Goal: Entertainment & Leisure: Consume media (video, audio)

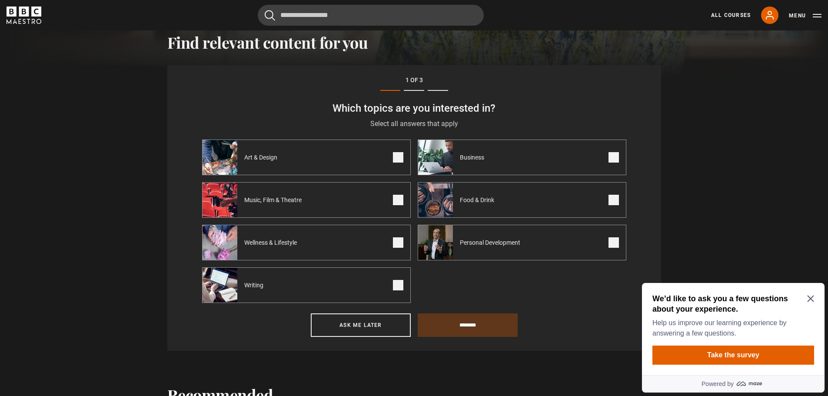
click at [808, 300] on icon "Close Maze Prompt" at bounding box center [810, 298] width 7 height 7
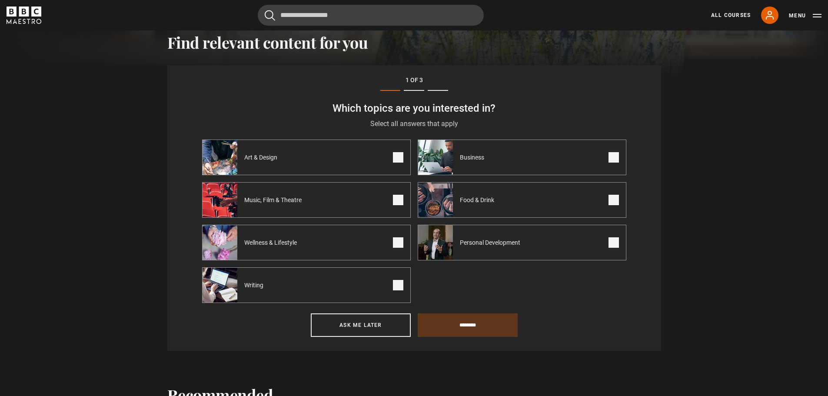
click at [402, 161] on span at bounding box center [398, 157] width 10 height 10
click at [399, 197] on span at bounding box center [398, 200] width 10 height 10
click at [399, 244] on span at bounding box center [398, 242] width 10 height 10
click at [396, 290] on span at bounding box center [398, 285] width 10 height 10
click at [618, 243] on span at bounding box center [614, 242] width 10 height 10
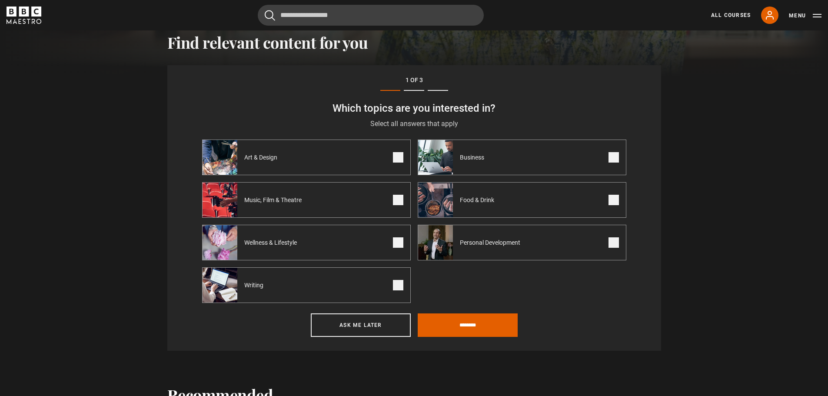
click at [615, 197] on span at bounding box center [614, 200] width 10 height 10
click at [612, 158] on span at bounding box center [614, 157] width 10 height 10
click at [459, 320] on input "********" at bounding box center [468, 324] width 100 height 23
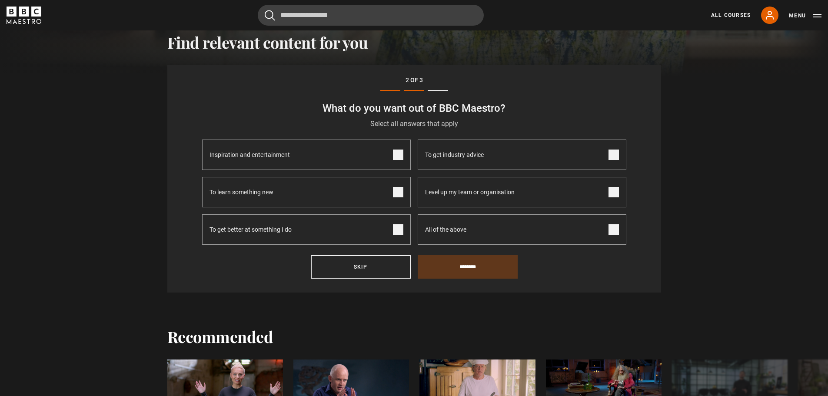
click at [398, 155] on span at bounding box center [398, 155] width 10 height 10
click at [399, 191] on span at bounding box center [398, 192] width 10 height 10
click at [473, 264] on input "********" at bounding box center [468, 266] width 100 height 23
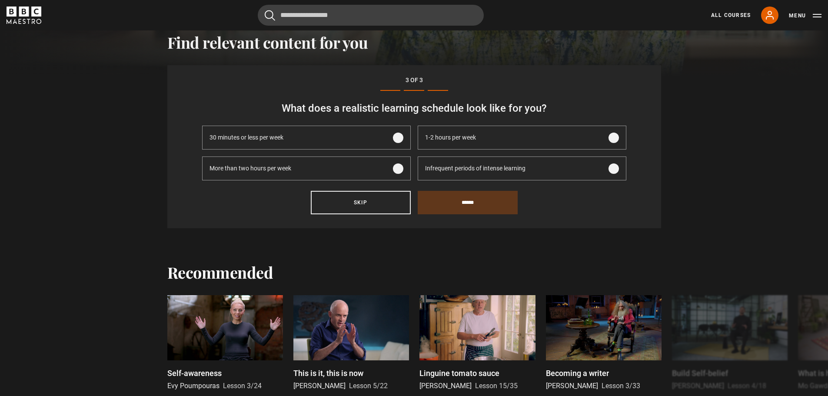
click at [398, 138] on span at bounding box center [398, 138] width 10 height 10
click at [618, 170] on span at bounding box center [614, 168] width 10 height 10
click at [404, 141] on label "30 minutes or less per week" at bounding box center [306, 138] width 209 height 24
click at [473, 204] on input "******" at bounding box center [468, 202] width 100 height 23
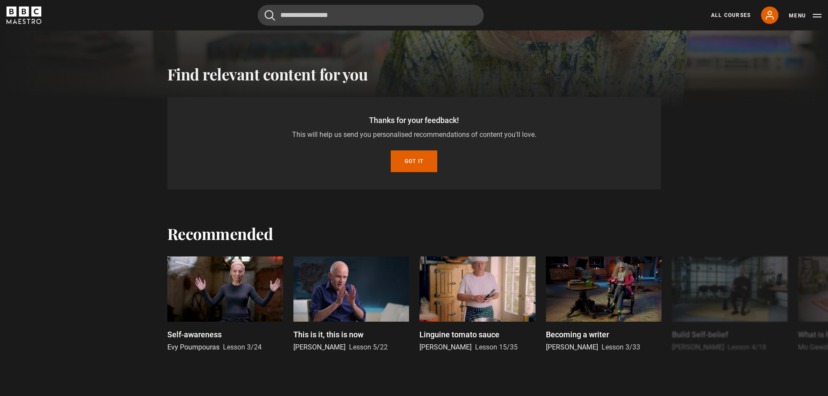
scroll to position [270, 0]
click at [413, 157] on button "Got it" at bounding box center [414, 162] width 47 height 22
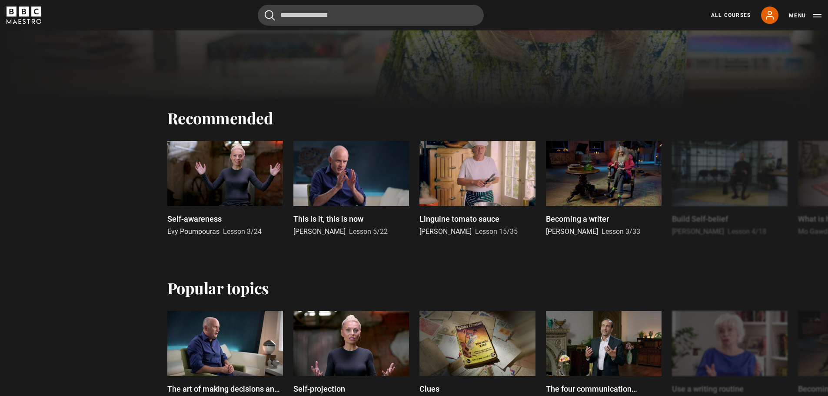
click at [626, 12] on div "Cancel Courses Previous courses Next courses Agatha Christie Writing 12 Related…" at bounding box center [414, 15] width 815 height 21
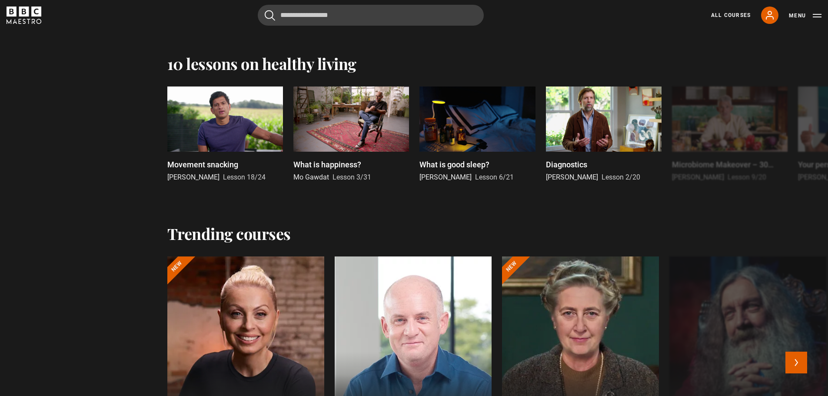
scroll to position [748, 0]
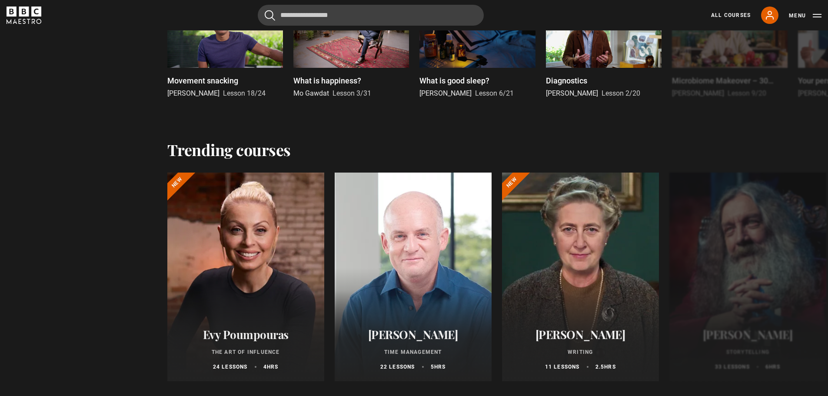
click at [729, 104] on div "Movement snacking Dr Rangan Chatterjee Lesson 18/24 What is happiness? Mo Gawda…" at bounding box center [414, 58] width 828 height 110
click at [798, 277] on button "Next" at bounding box center [797, 279] width 22 height 22
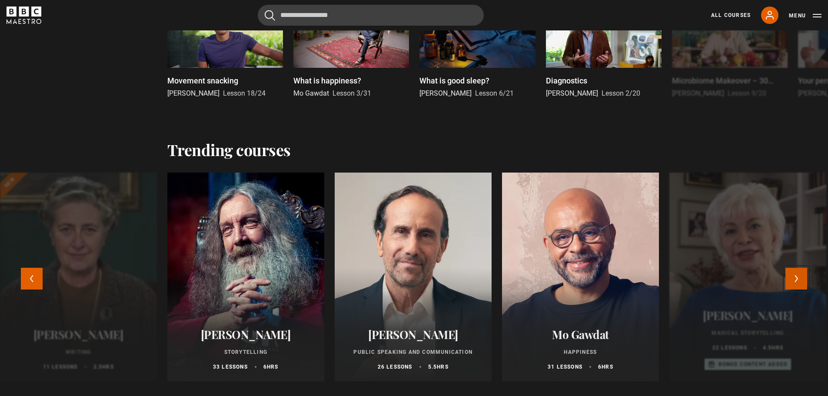
click at [806, 279] on button "Next" at bounding box center [797, 279] width 22 height 22
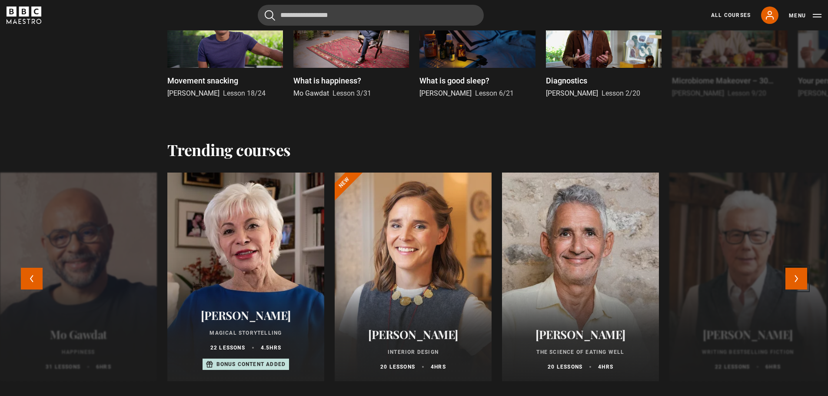
click at [804, 288] on button "Next" at bounding box center [797, 279] width 22 height 22
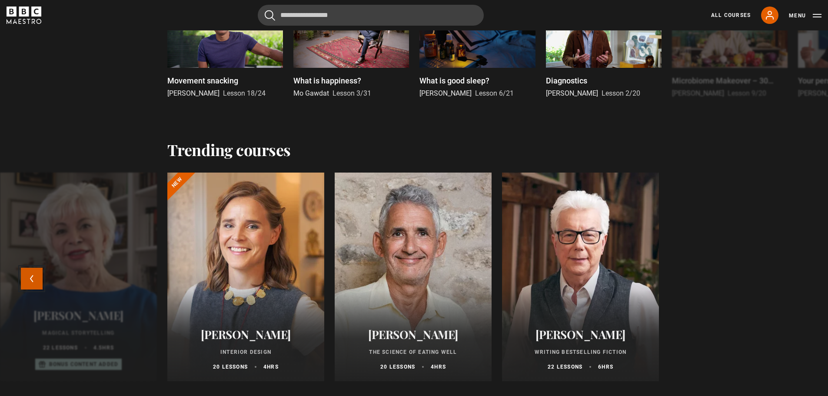
click at [23, 279] on button "Previous" at bounding box center [32, 279] width 22 height 22
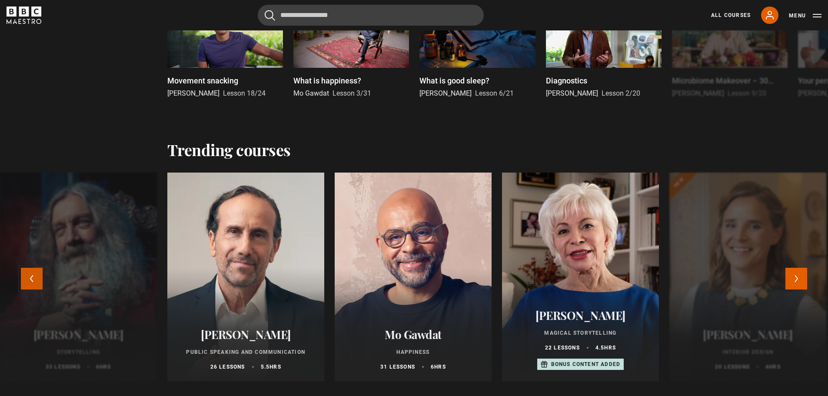
click at [26, 276] on button "Previous" at bounding box center [32, 279] width 22 height 22
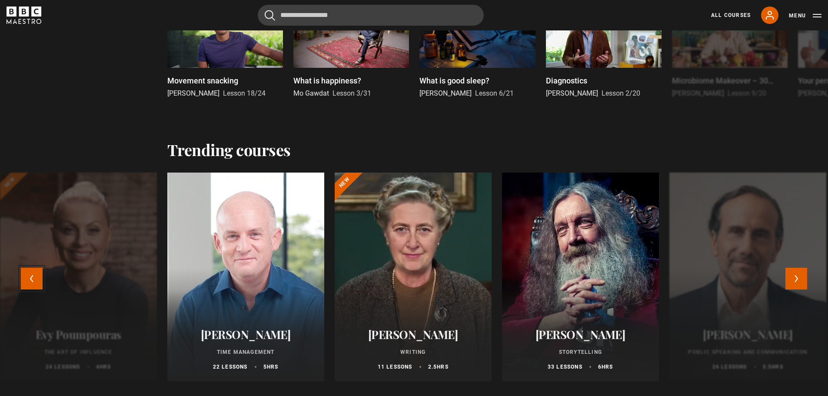
click at [23, 274] on button "Previous" at bounding box center [32, 279] width 22 height 22
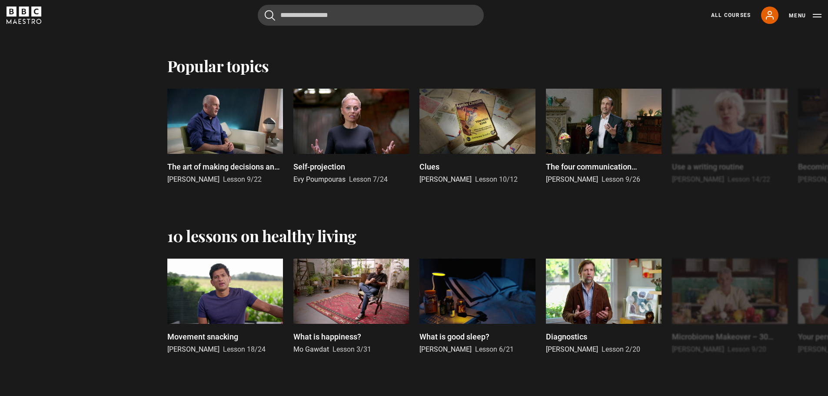
scroll to position [487, 0]
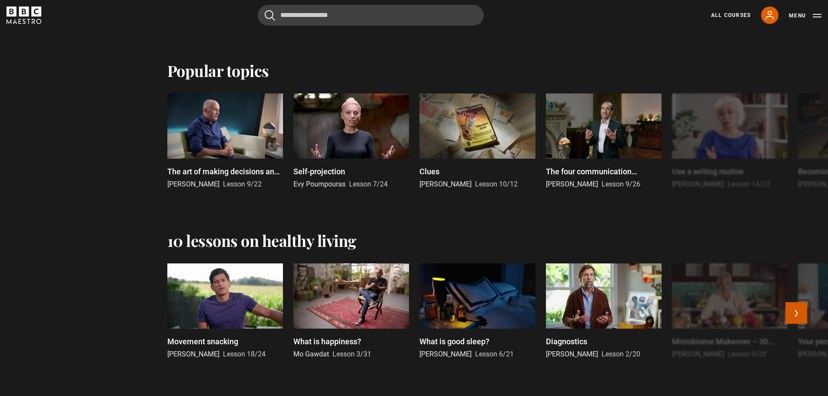
click at [807, 318] on button "Next" at bounding box center [797, 313] width 22 height 22
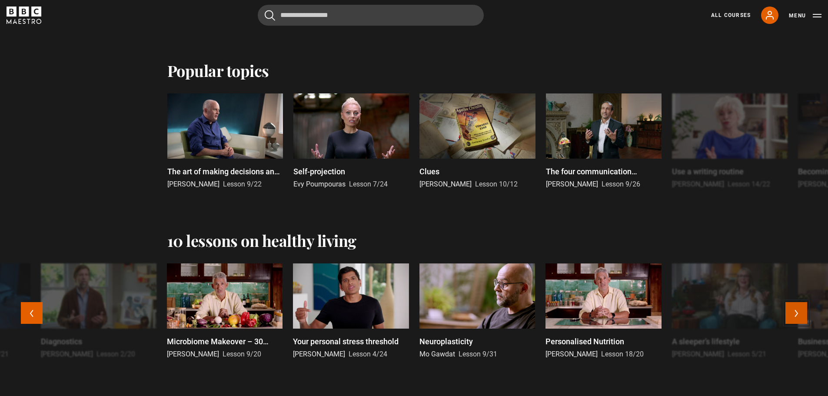
click at [794, 315] on button "Next" at bounding box center [797, 313] width 22 height 22
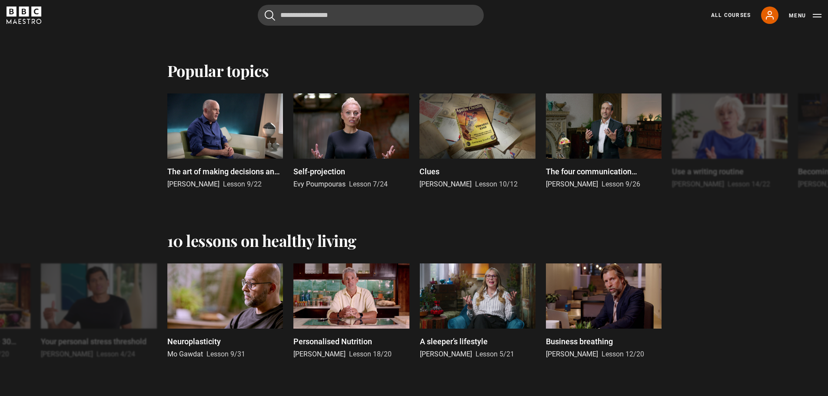
click at [795, 315] on div "Movement snacking Dr Rangan Chatterjee Lesson 18/24 What is happiness? Mo Gawda…" at bounding box center [414, 318] width 828 height 110
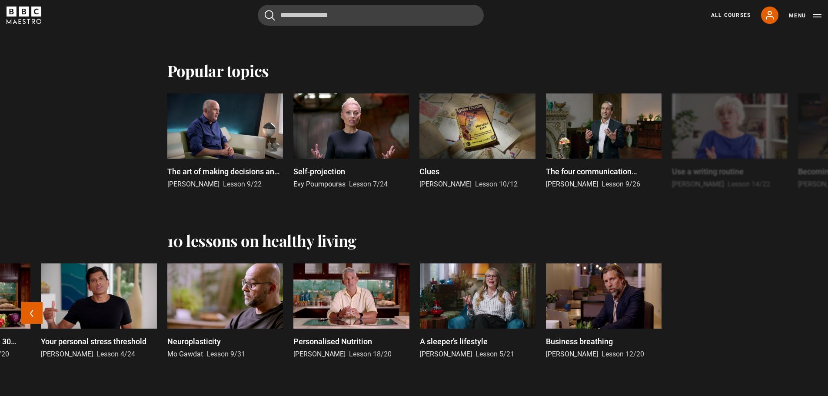
click at [489, 308] on div at bounding box center [478, 295] width 116 height 65
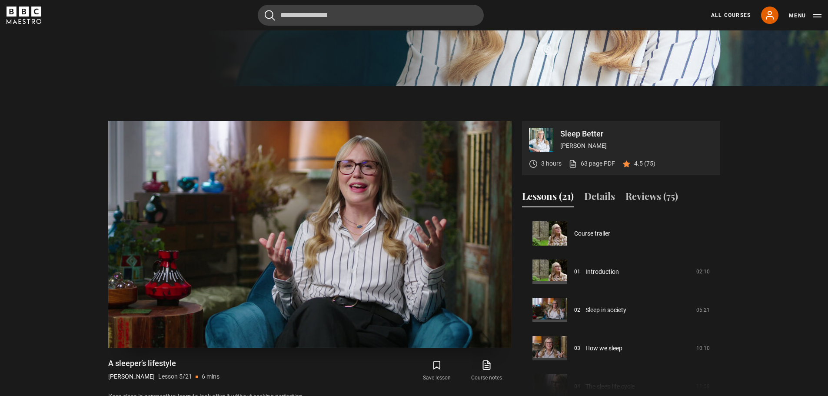
scroll to position [313, 0]
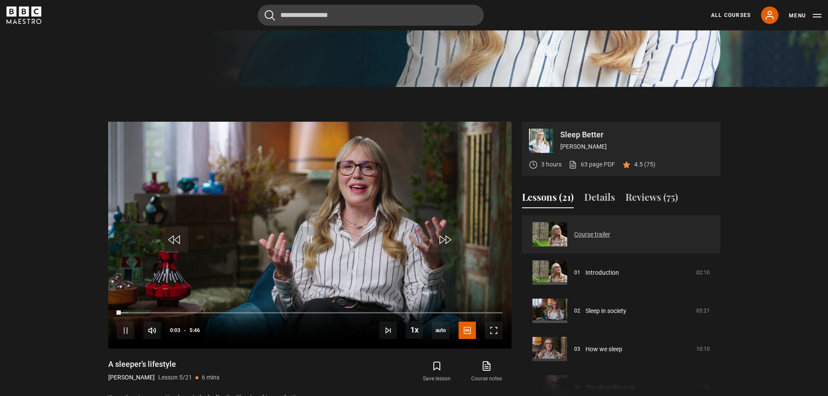
click at [574, 236] on link "Course trailer" at bounding box center [592, 234] width 36 height 9
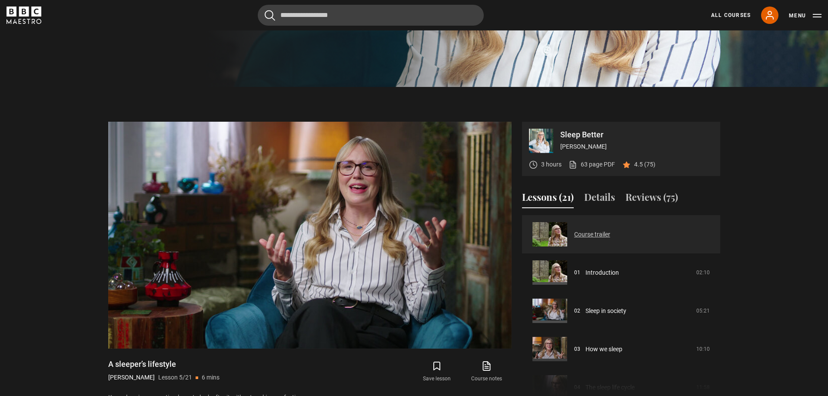
click at [574, 236] on link "Course trailer" at bounding box center [592, 234] width 36 height 9
click at [603, 239] on link "Course trailer" at bounding box center [592, 234] width 36 height 9
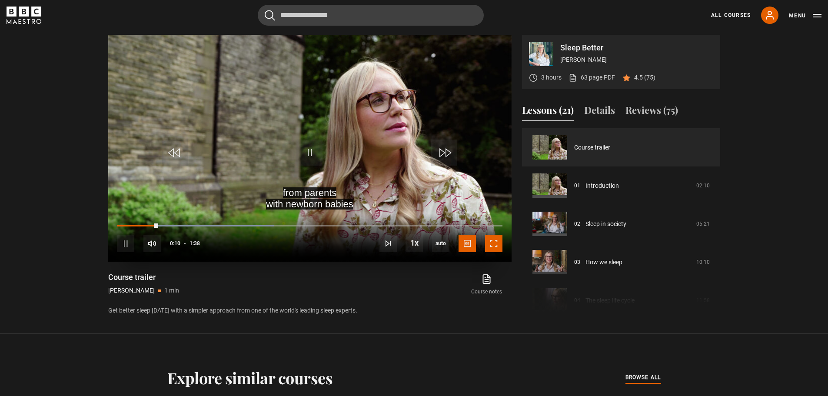
click at [494, 246] on span "Video Player" at bounding box center [493, 243] width 17 height 17
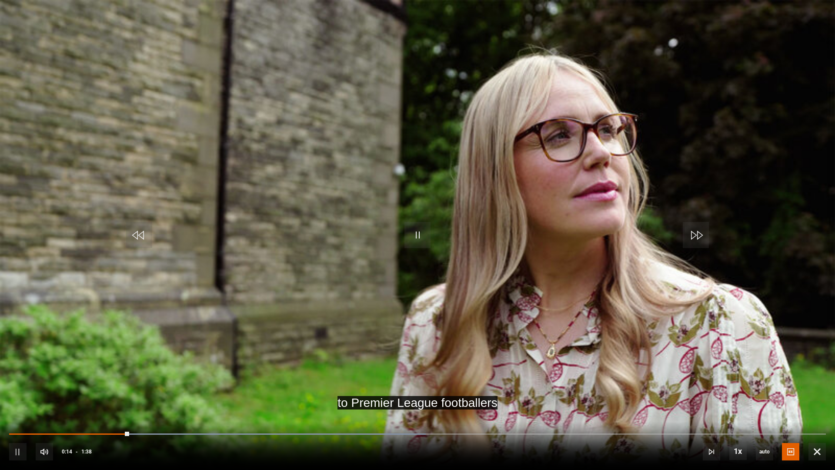
click at [396, 268] on video "Video Player" at bounding box center [417, 235] width 835 height 470
click at [818, 396] on span "Video Player" at bounding box center [816, 451] width 17 height 17
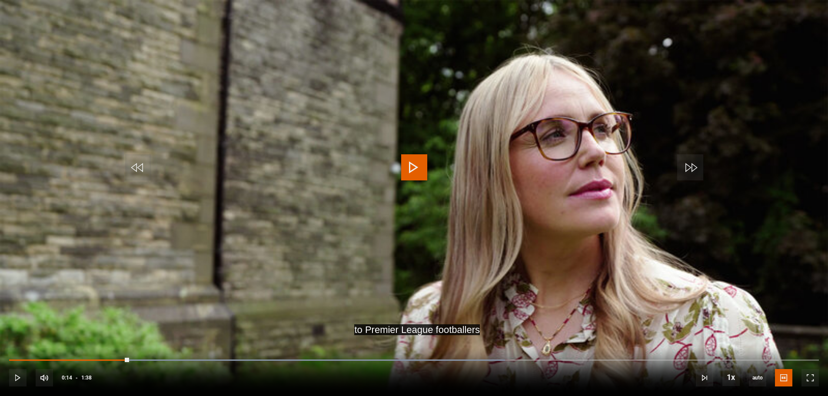
scroll to position [929, 0]
